Goal: Information Seeking & Learning: Find specific fact

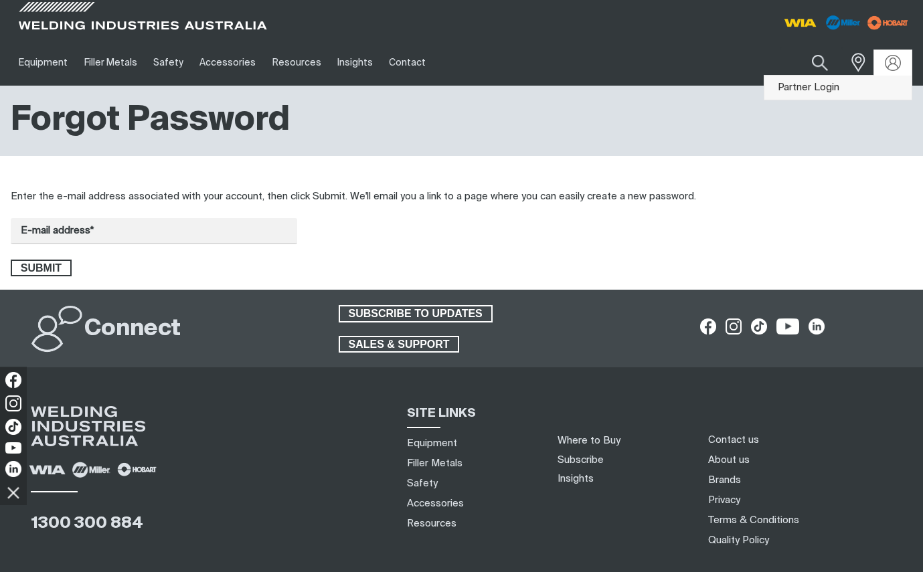
click at [839, 86] on link "Partner Login" at bounding box center [838, 88] width 147 height 25
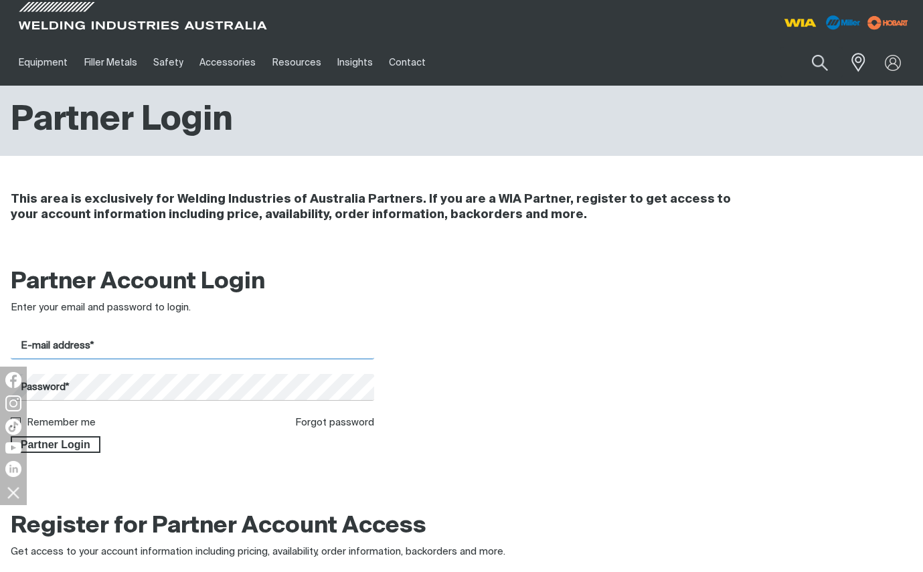
click at [176, 342] on input "E-mail address*" at bounding box center [193, 346] width 364 height 26
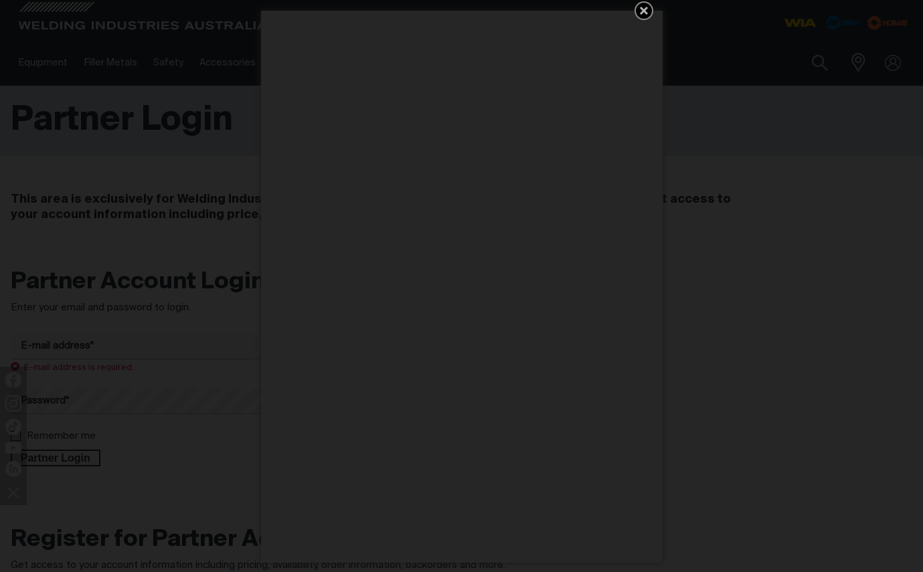
click at [645, 6] on icon "Get 5 WIA Welding Guides Free!" at bounding box center [644, 11] width 16 height 16
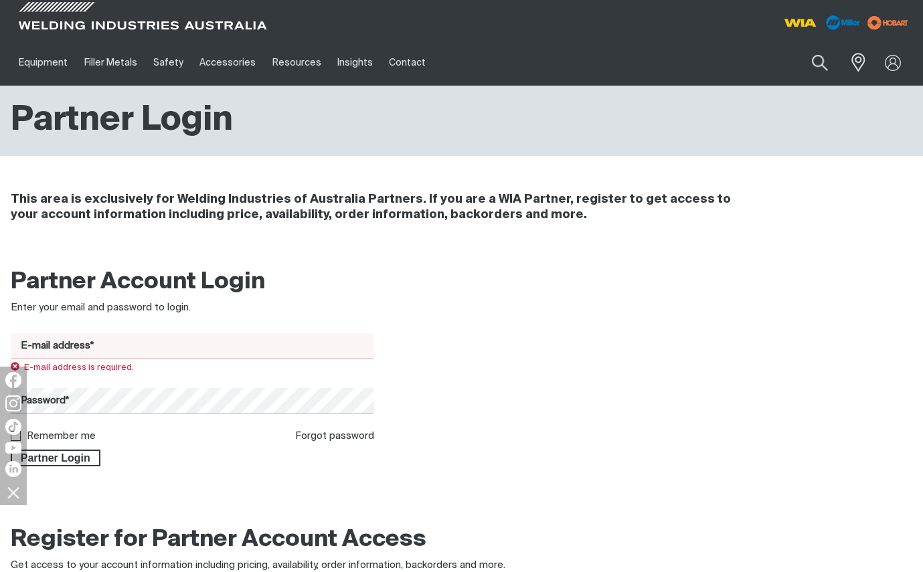
click at [170, 337] on input "E-mail address*" at bounding box center [193, 346] width 364 height 26
type input "[EMAIL_ADDRESS][DOMAIN_NAME]"
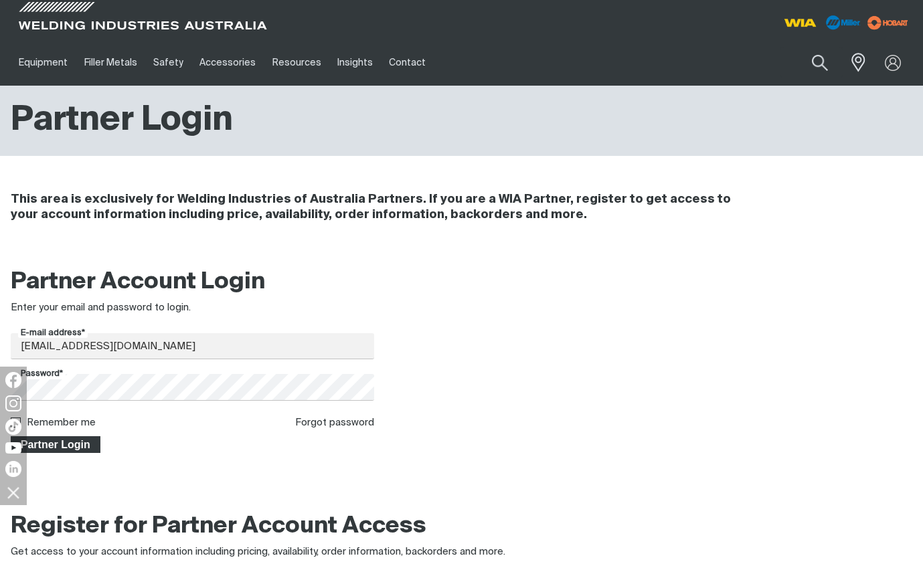
click at [61, 447] on span "Partner Login" at bounding box center [55, 445] width 87 height 17
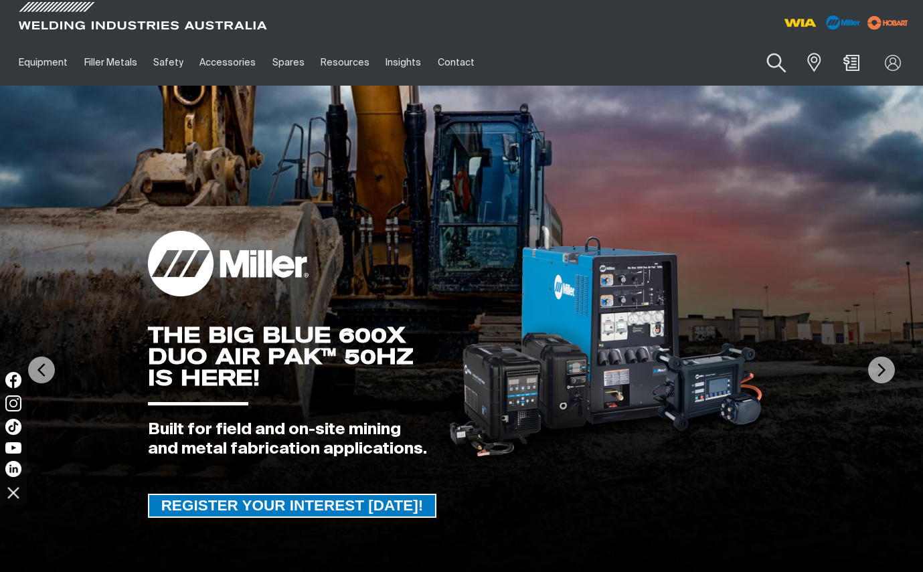
click at [769, 62] on button "Search products" at bounding box center [776, 63] width 54 height 38
click at [673, 67] on input "Search" at bounding box center [695, 63] width 206 height 30
paste input "MR226819"
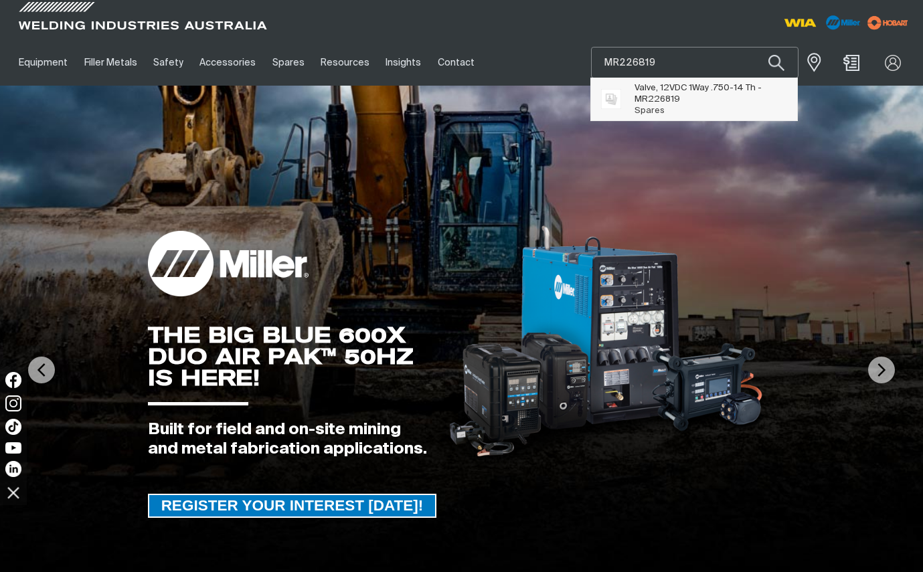
type input "MR226819"
click at [681, 108] on span "Valve, 12VDC 1Way .750-14 Th - MR226819 Spares" at bounding box center [711, 99] width 153 height 34
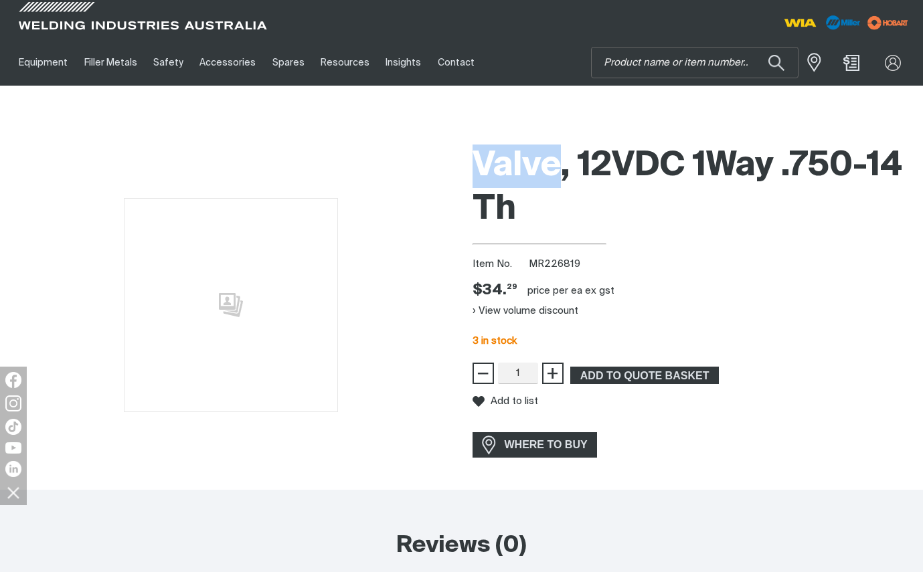
drag, startPoint x: 479, startPoint y: 157, endPoint x: 558, endPoint y: 156, distance: 79.7
click at [558, 156] on h1 "Valve, 12VDC 1Way .750-14 Th" at bounding box center [693, 188] width 441 height 87
copy h1 "Valve"
drag, startPoint x: 559, startPoint y: 214, endPoint x: 785, endPoint y: 371, distance: 275.2
click at [559, 214] on h1 "Valve, 12VDC 1Way .750-14 Th" at bounding box center [693, 188] width 441 height 87
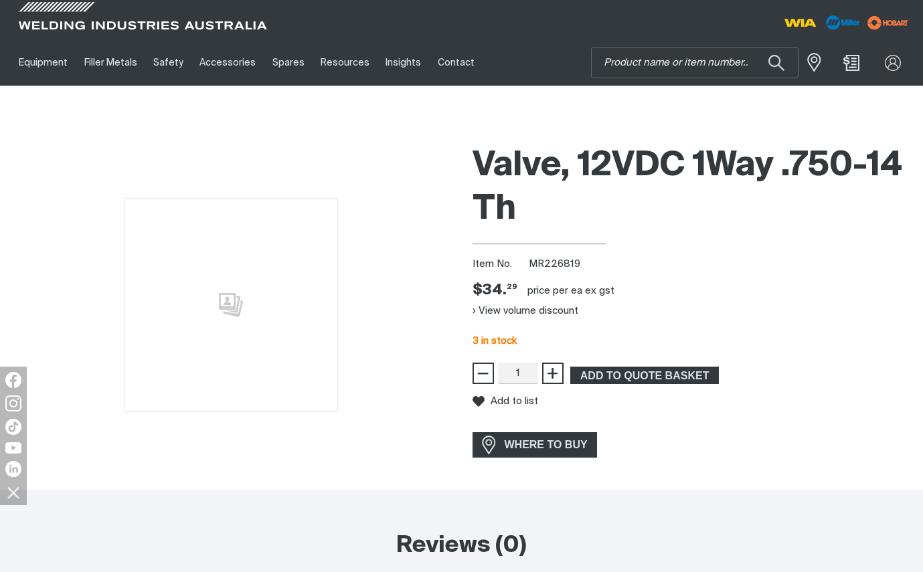
click at [572, 206] on h1 "Valve, 12VDC 1Way .750-14 Th" at bounding box center [693, 188] width 441 height 87
